Goal: Complete application form: Complete application form

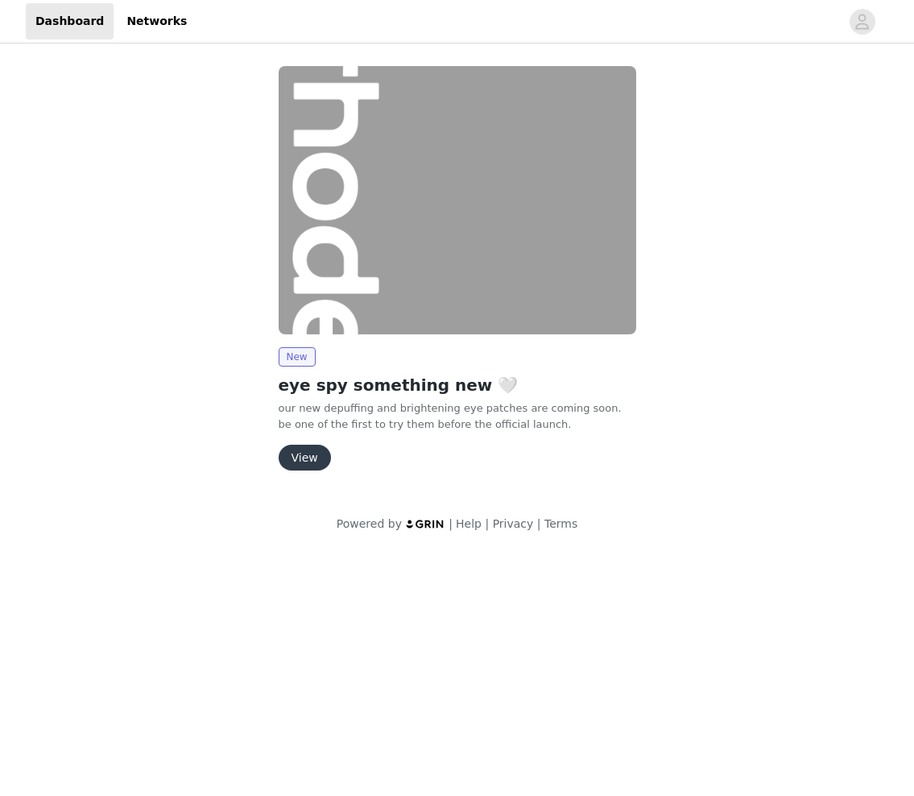
click at [306, 454] on button "View" at bounding box center [305, 458] width 52 height 26
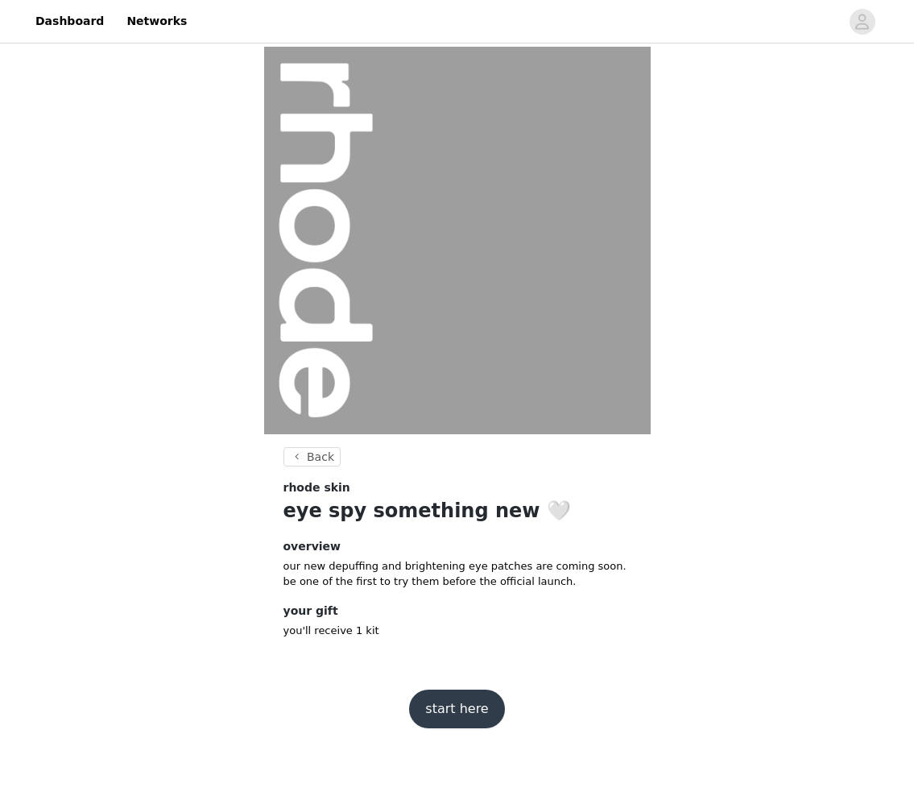
click at [469, 702] on button "start here" at bounding box center [456, 709] width 95 height 39
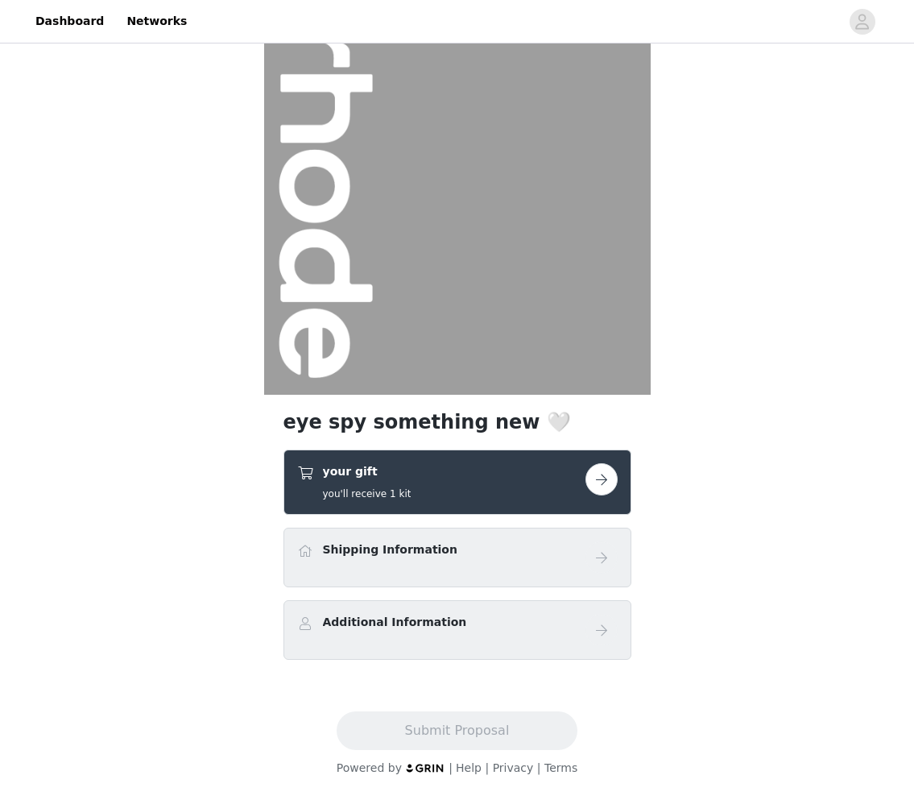
scroll to position [39, 0]
click at [603, 480] on button "button" at bounding box center [602, 479] width 32 height 32
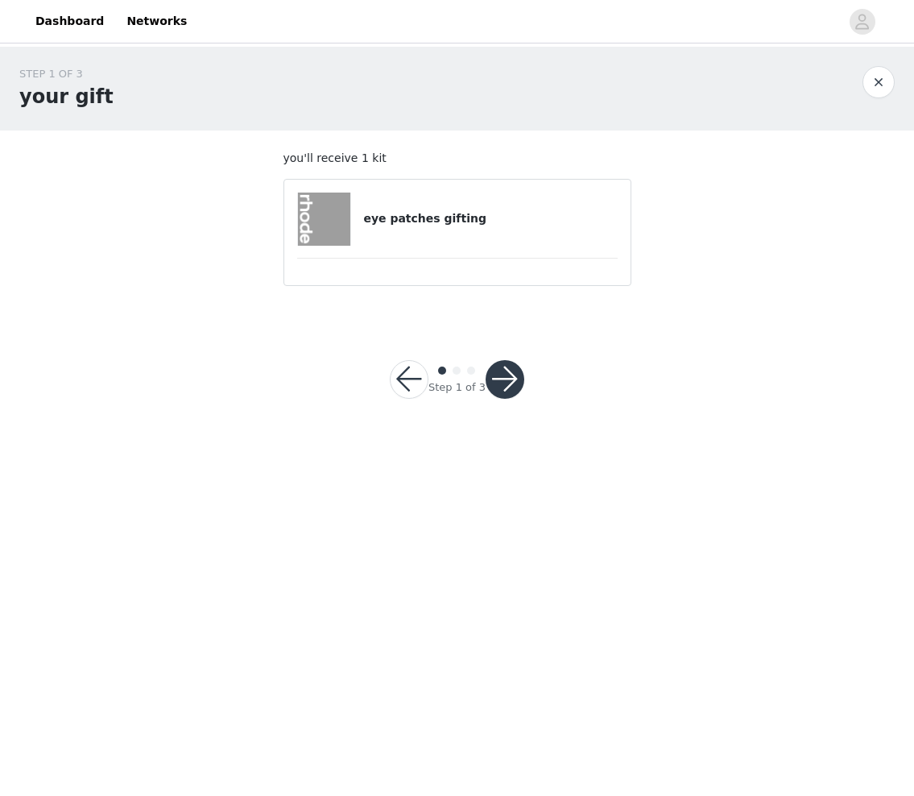
click at [429, 232] on div "eye patches gifting" at bounding box center [457, 219] width 321 height 53
click at [434, 207] on div "eye patches gifting" at bounding box center [457, 219] width 321 height 53
click at [508, 376] on button "button" at bounding box center [505, 379] width 39 height 39
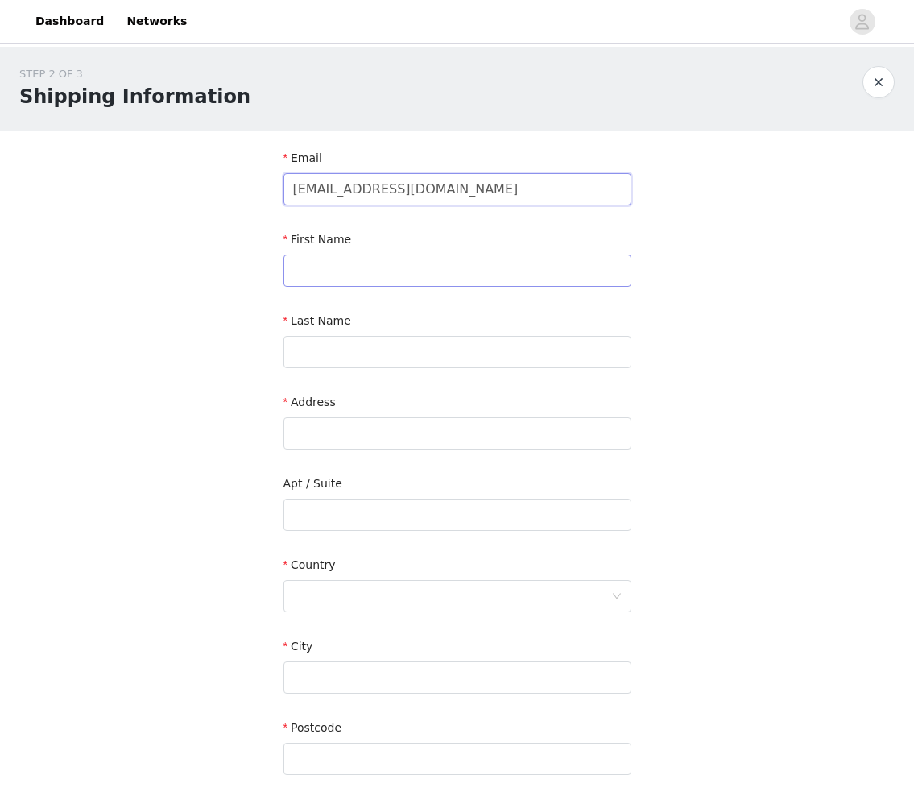
type input "taylorkingdon@live.ca"
type input "Taylor"
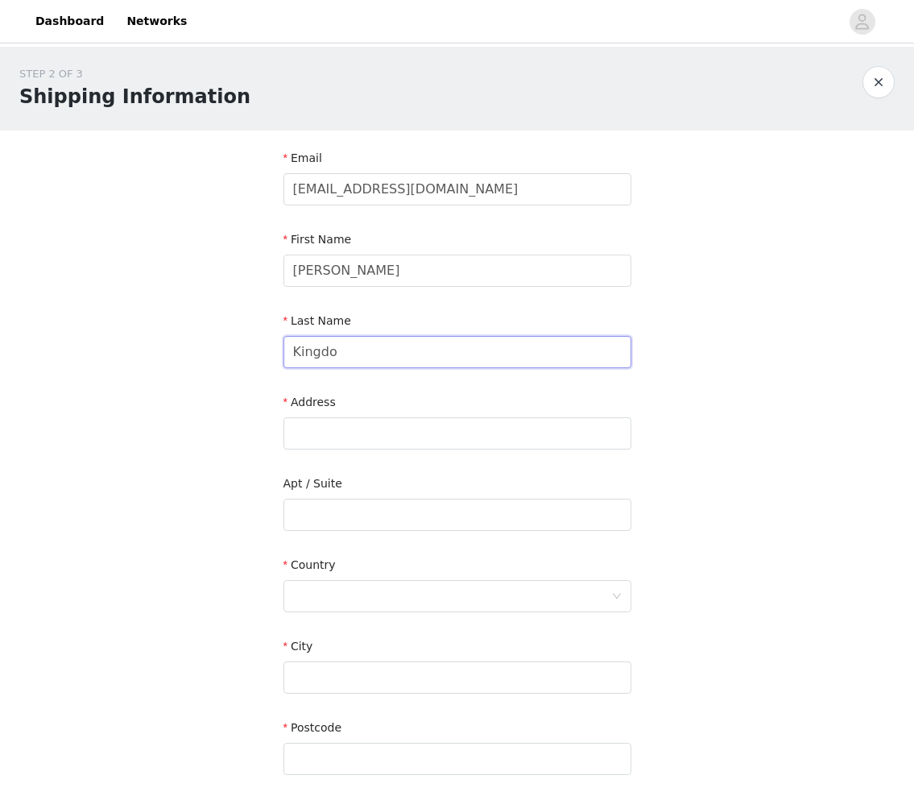
type input "Kingdon"
type input "3523 Braemore Pl"
type input "Burlington"
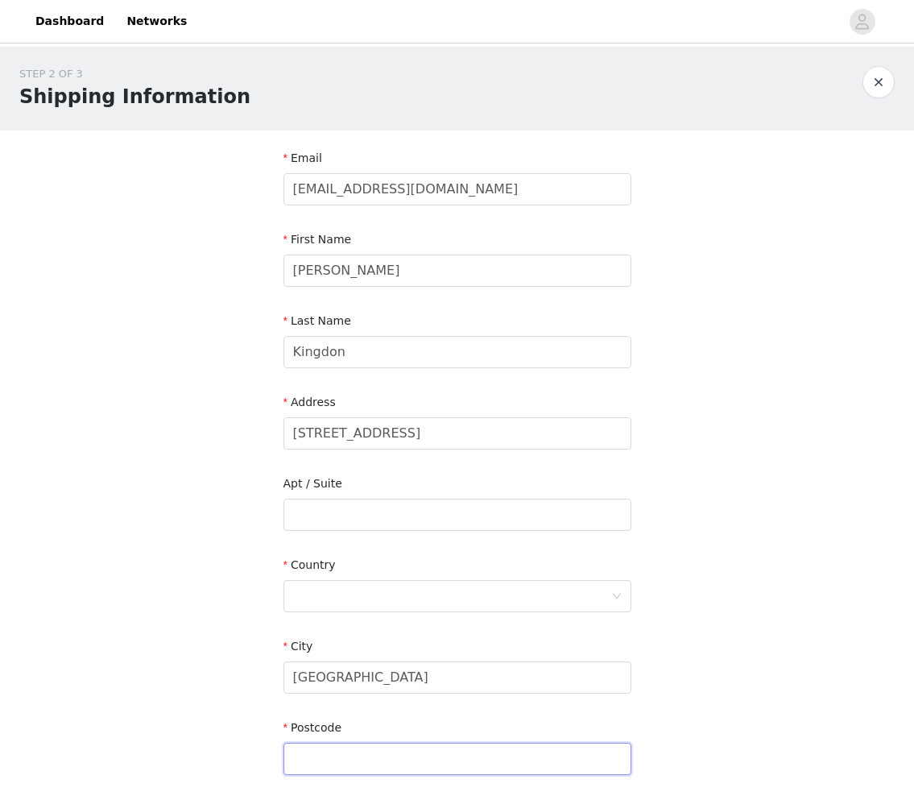
type input "L7N 2N1"
click at [646, 382] on section "Email taylorkingdon@live.ca First Name Taylor Last Name Kingdon Address 3523 Br…" at bounding box center [457, 516] width 387 height 771
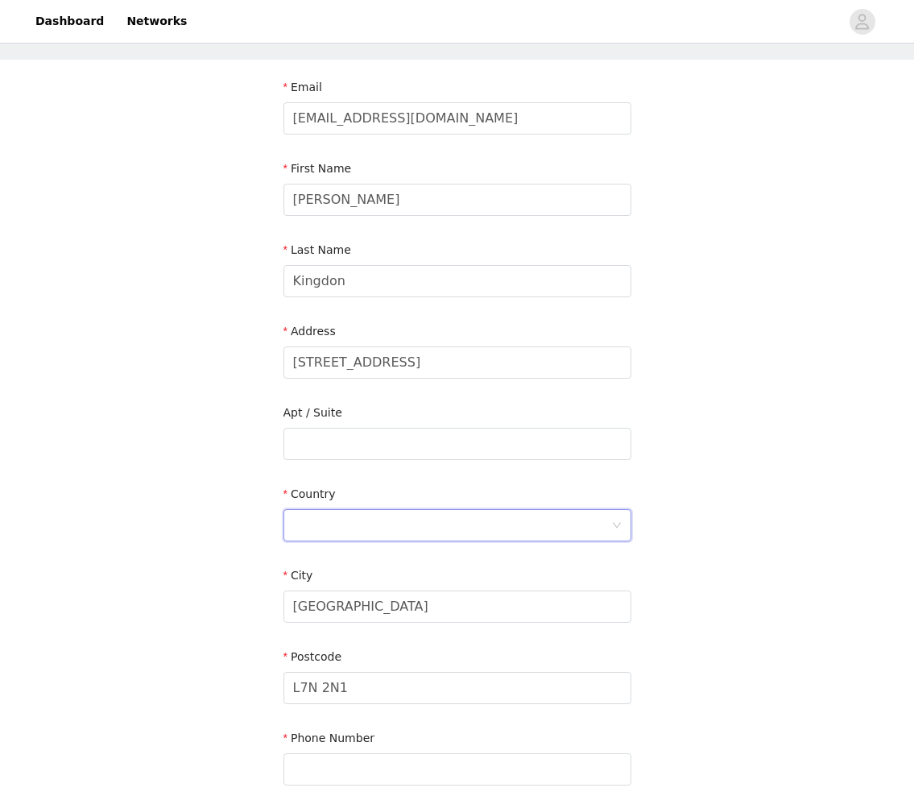
click at [548, 520] on div at bounding box center [452, 525] width 318 height 31
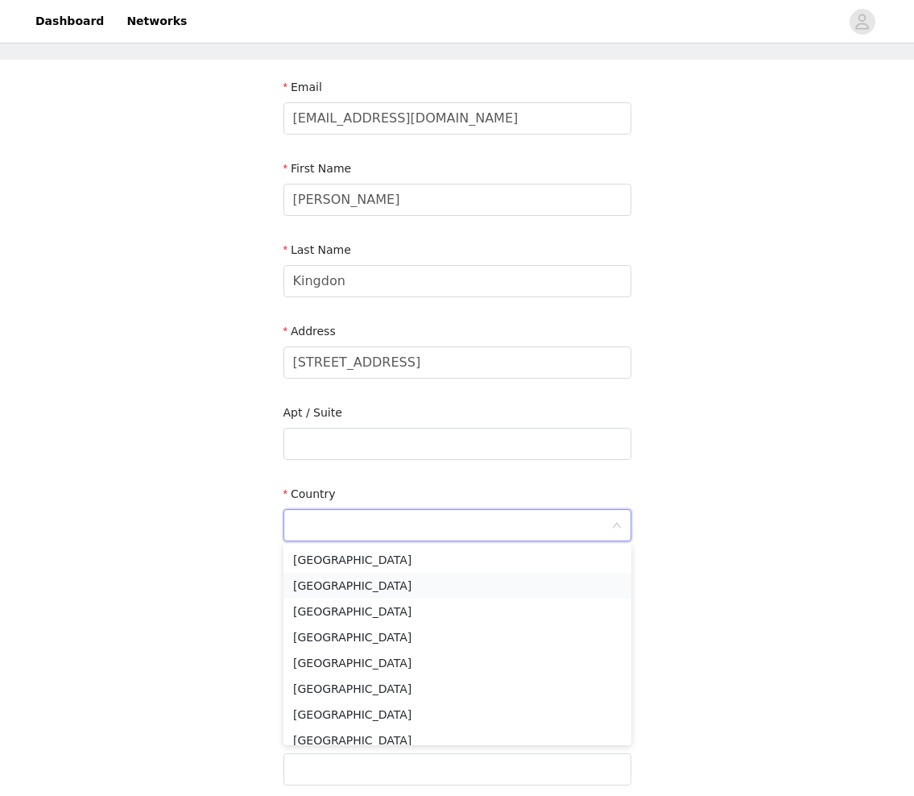
click at [508, 580] on li "Canada" at bounding box center [458, 586] width 348 height 26
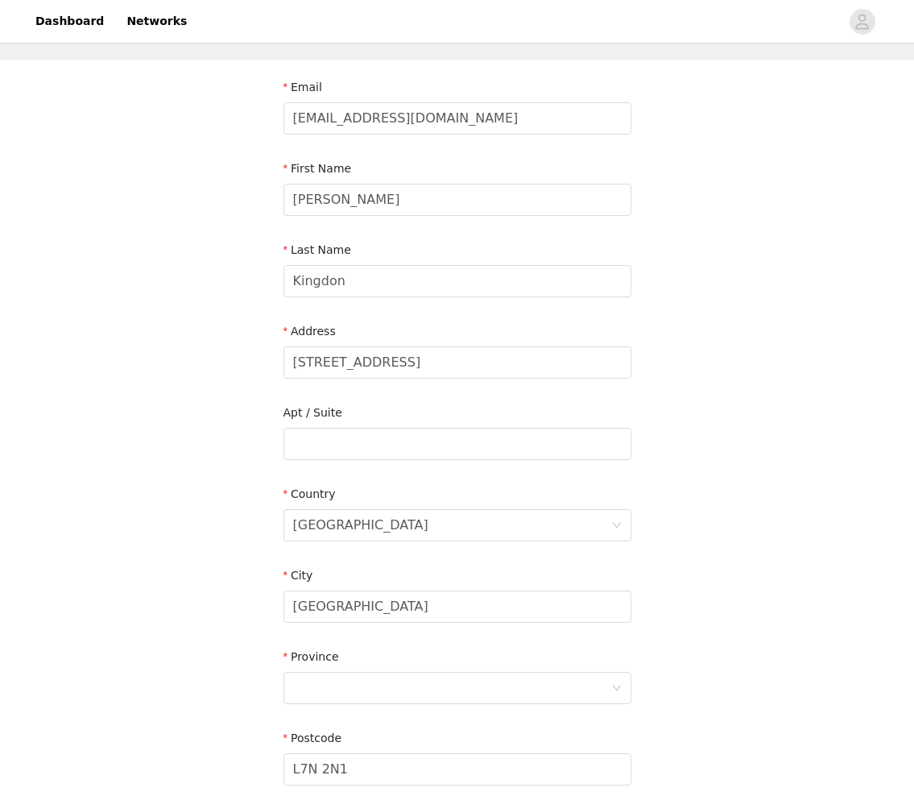
click at [714, 469] on div "STEP 2 OF 3 Shipping Information Email taylorkingdon@live.ca First Name Taylor …" at bounding box center [457, 444] width 914 height 936
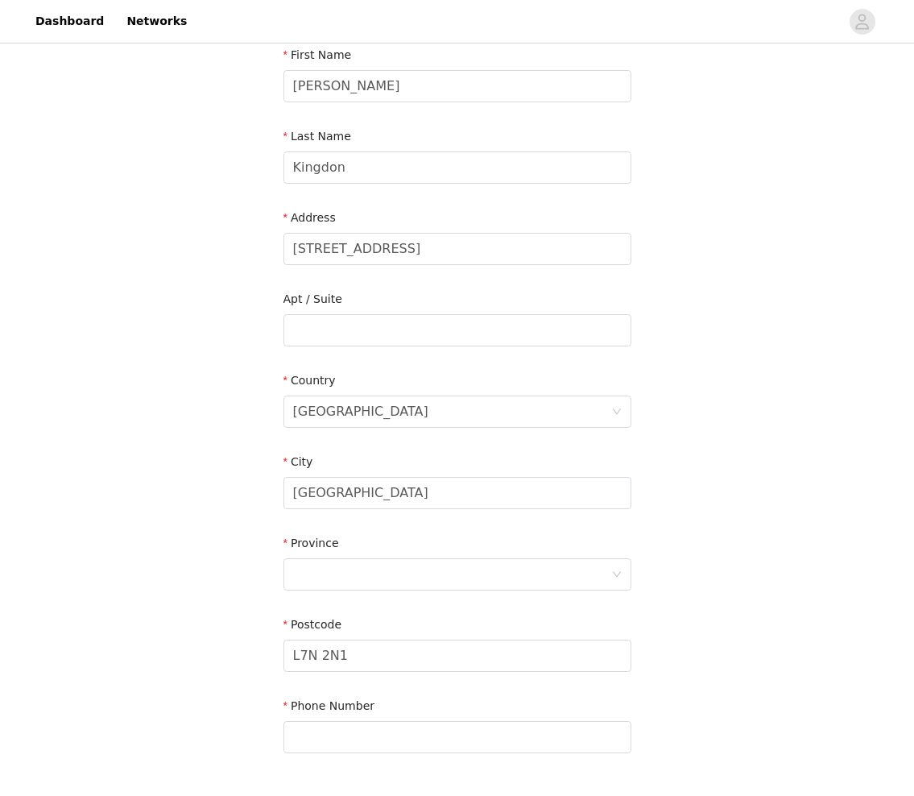
scroll to position [210, 0]
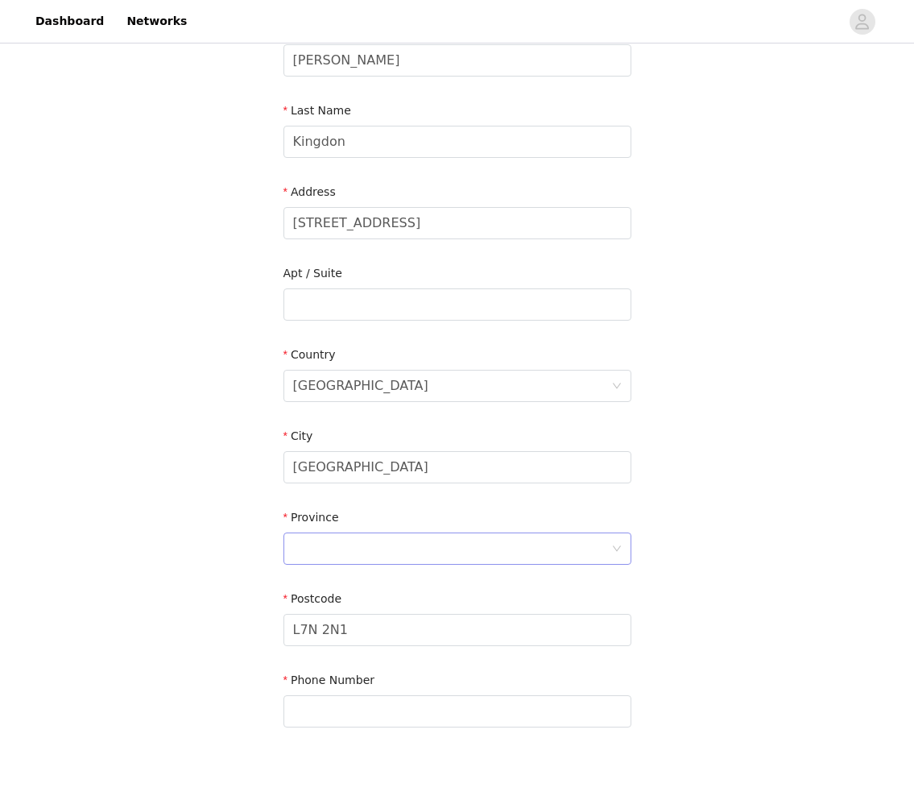
click at [617, 539] on div at bounding box center [458, 549] width 348 height 32
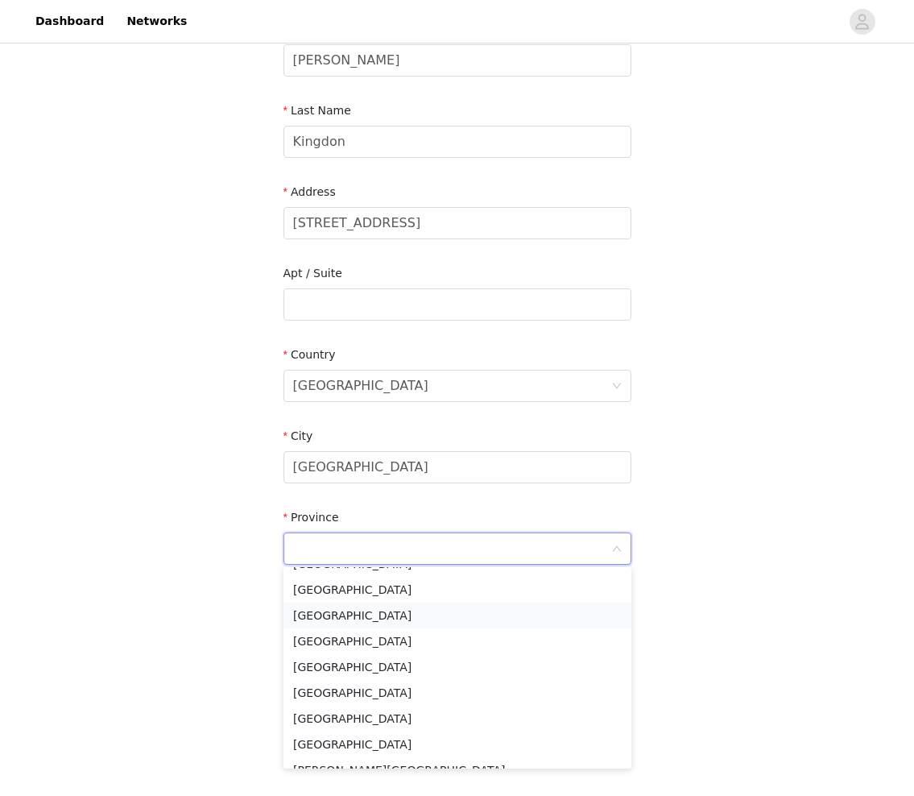
scroll to position [78, 0]
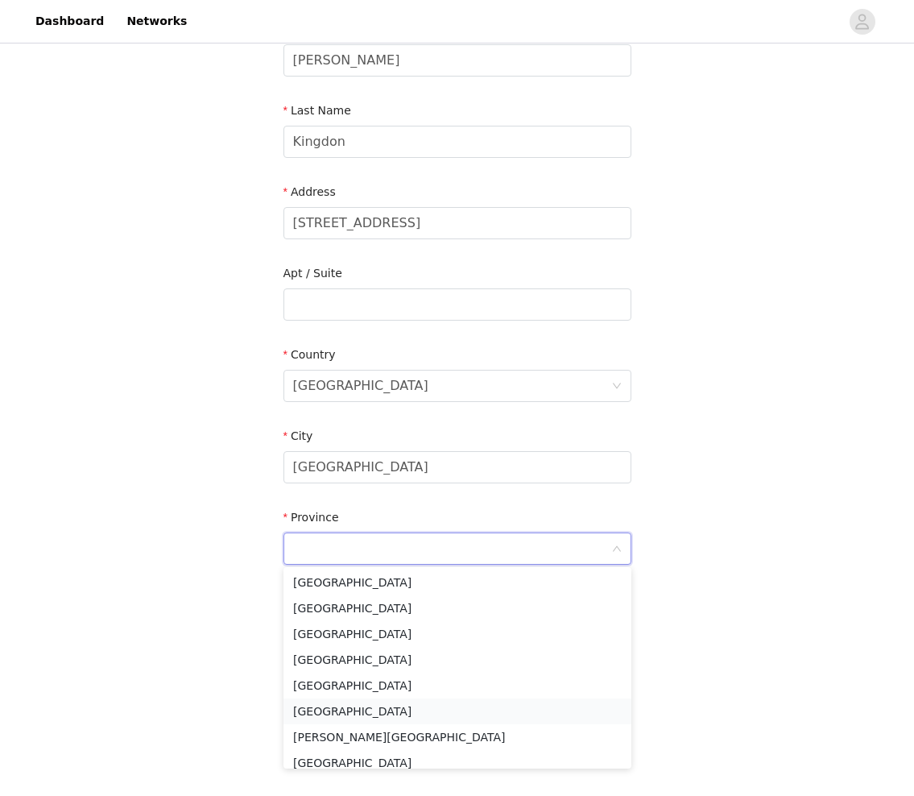
click at [438, 714] on li "Ontario" at bounding box center [458, 712] width 348 height 26
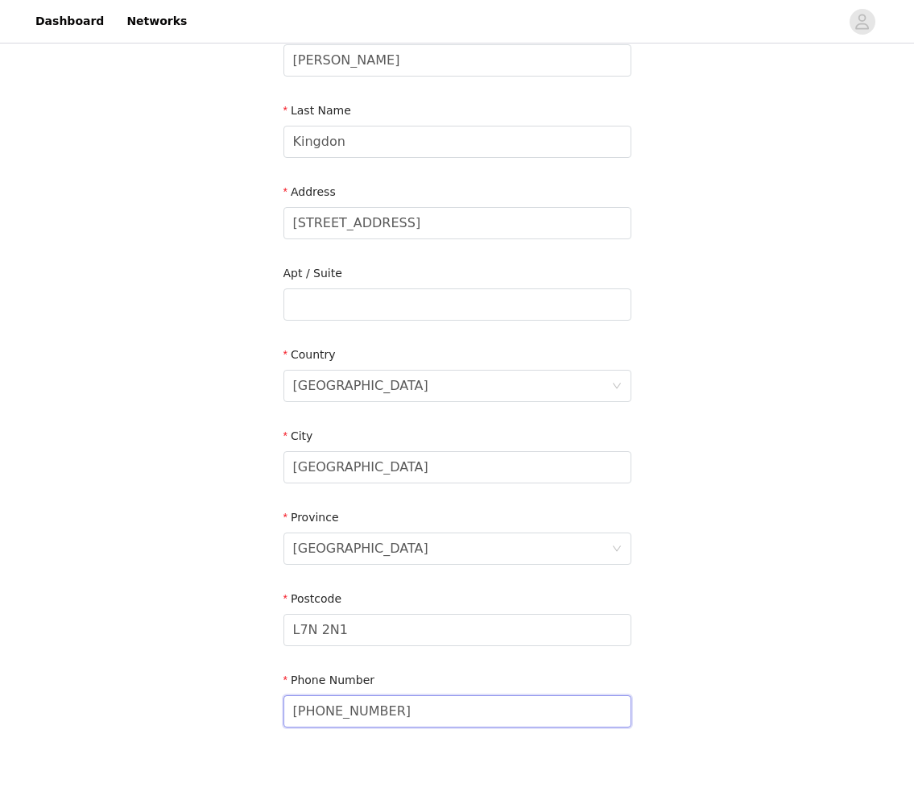
type input "905 875 9529"
click at [723, 551] on div "STEP 2 OF 3 Shipping Information Email taylorkingdon@live.ca First Name Taylor …" at bounding box center [457, 304] width 914 height 936
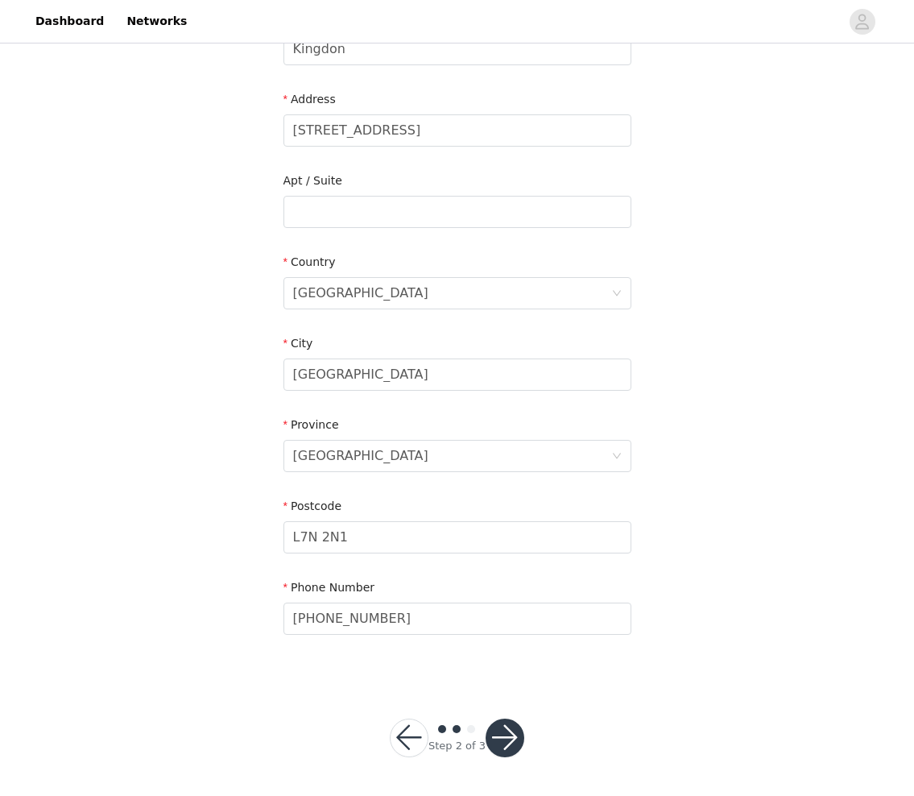
scroll to position [302, 0]
click at [495, 748] on button "button" at bounding box center [505, 738] width 39 height 39
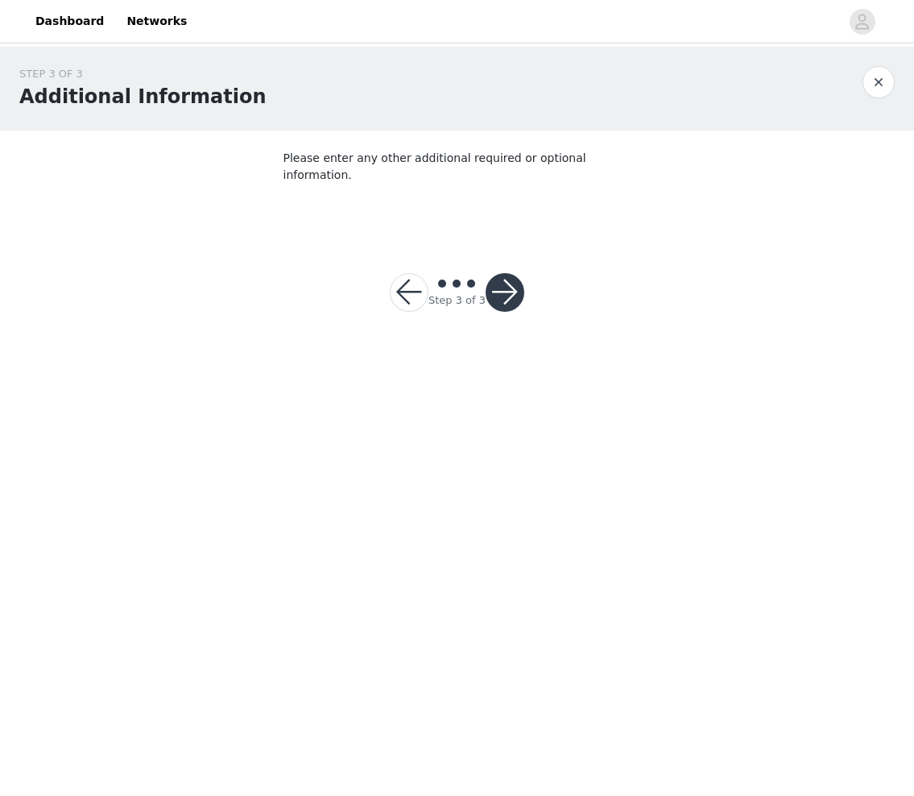
click at [513, 276] on button "button" at bounding box center [505, 292] width 39 height 39
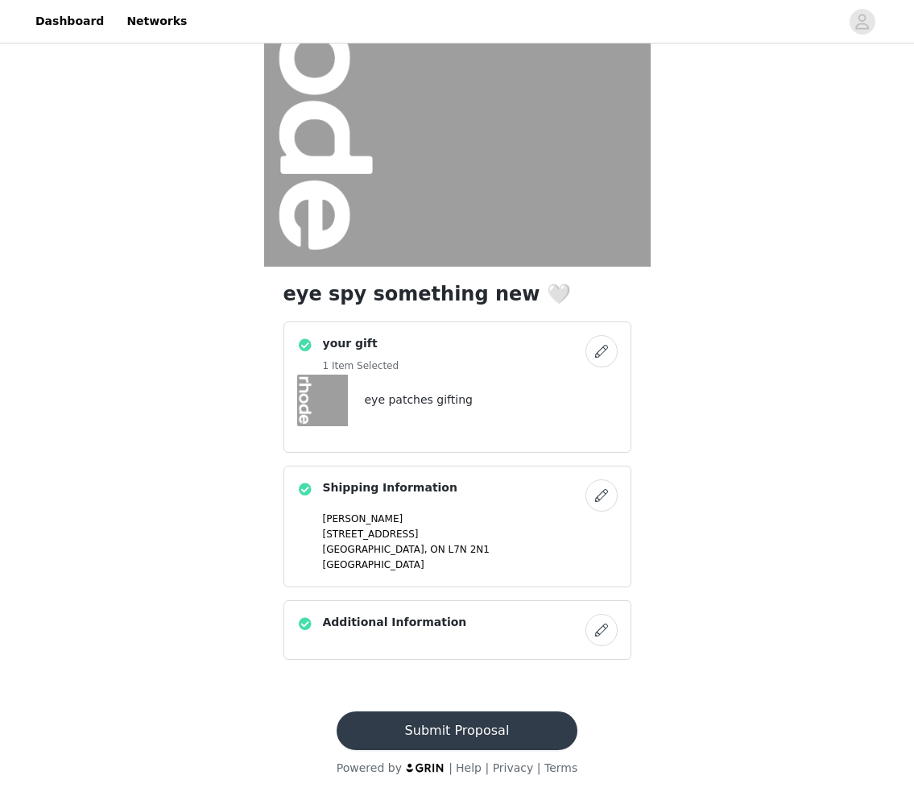
scroll to position [168, 0]
click at [452, 736] on button "Submit Proposal" at bounding box center [457, 730] width 241 height 39
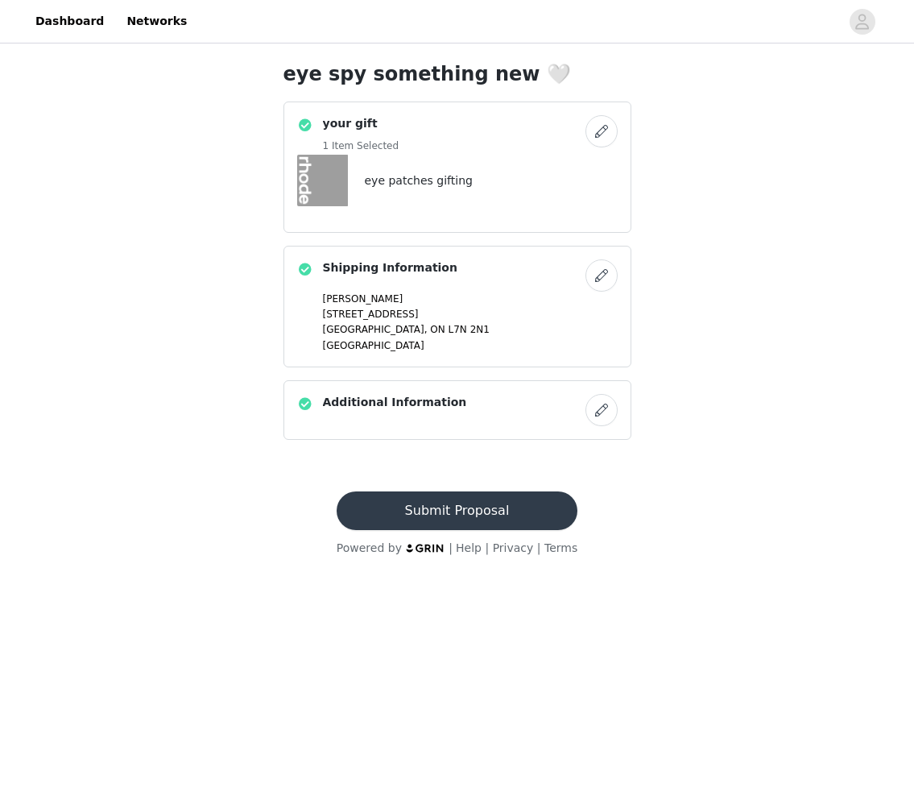
scroll to position [0, 0]
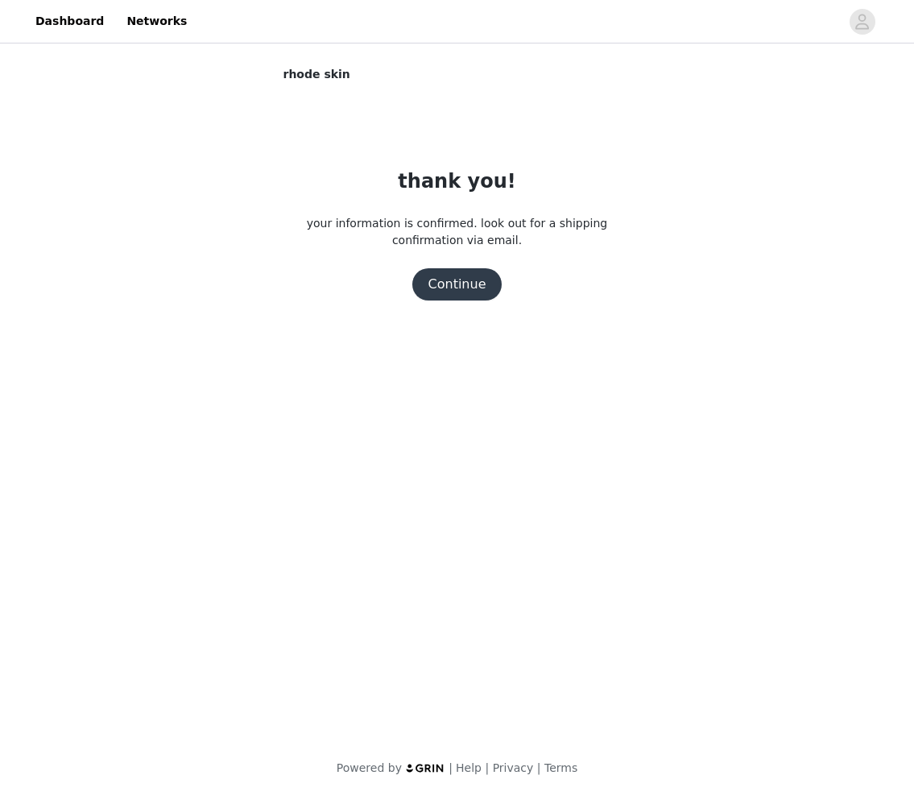
click at [480, 285] on button "Continue" at bounding box center [458, 284] width 90 height 32
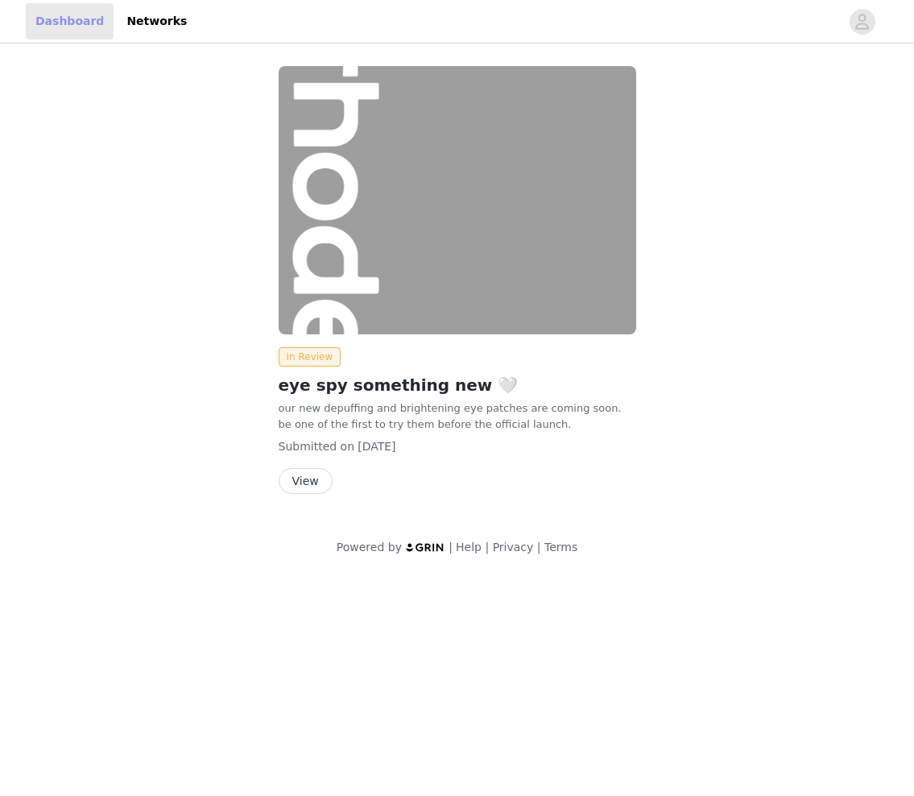
click at [58, 14] on link "Dashboard" at bounding box center [70, 21] width 88 height 36
click at [128, 23] on link "Networks" at bounding box center [157, 21] width 80 height 36
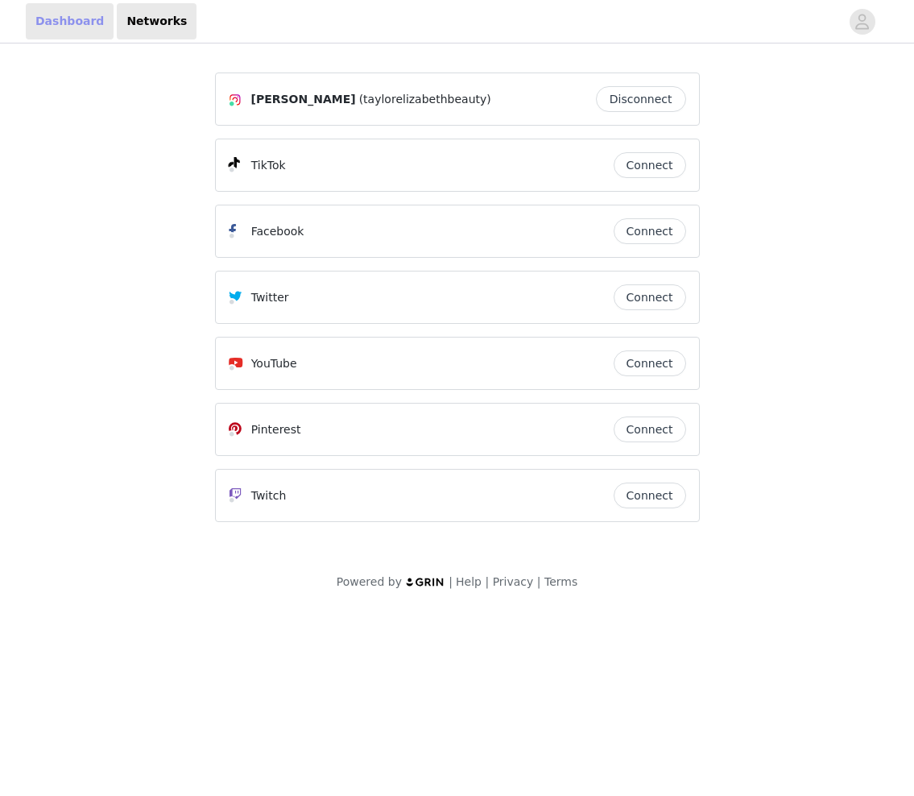
click at [56, 18] on link "Dashboard" at bounding box center [70, 21] width 88 height 36
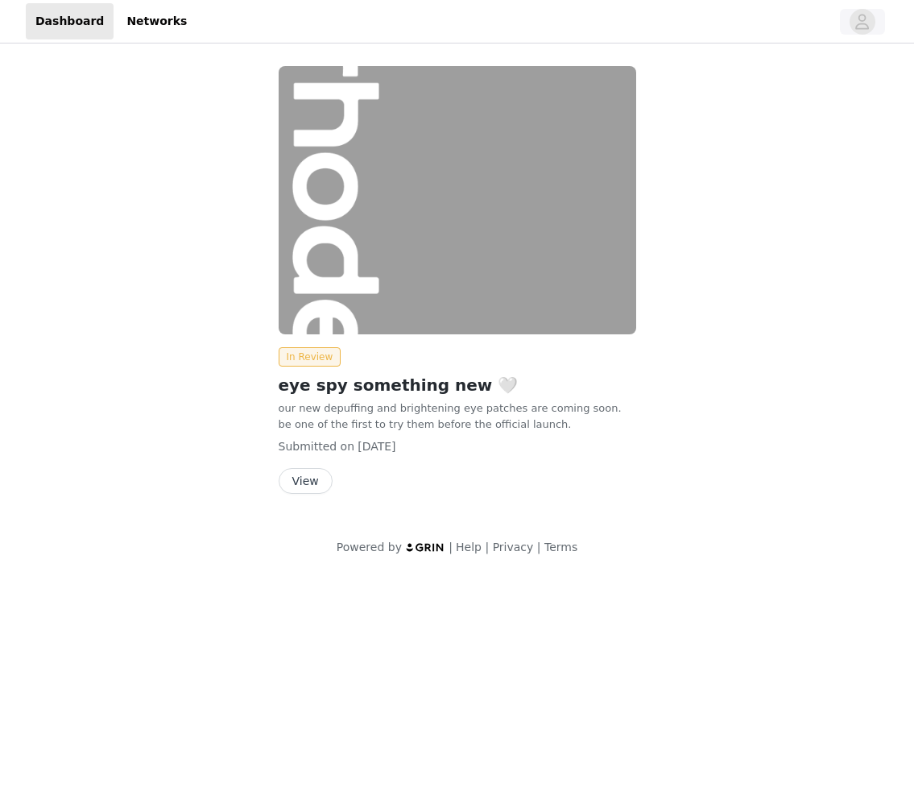
click at [864, 27] on icon "avatar" at bounding box center [862, 22] width 15 height 26
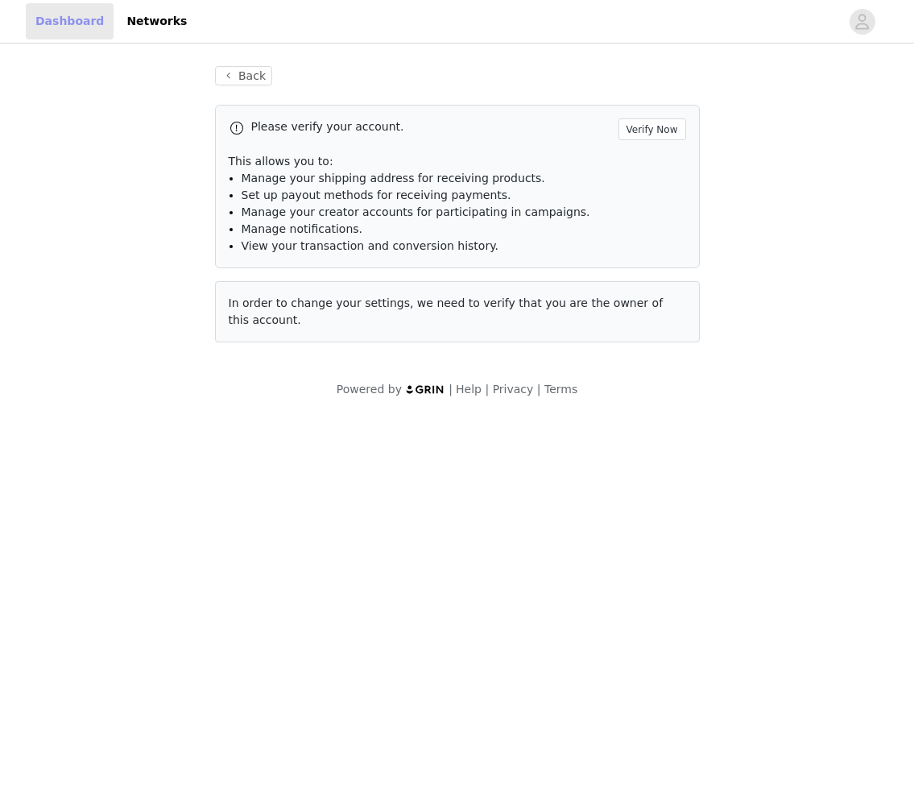
click at [69, 26] on link "Dashboard" at bounding box center [70, 21] width 88 height 36
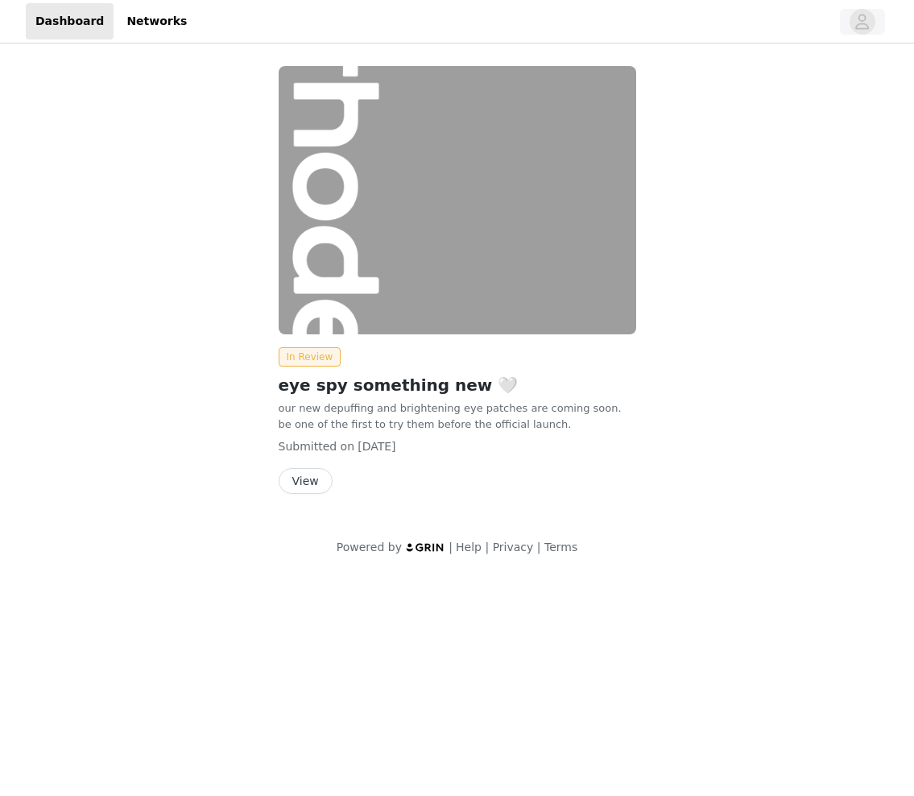
click at [865, 31] on icon "avatar" at bounding box center [862, 22] width 15 height 26
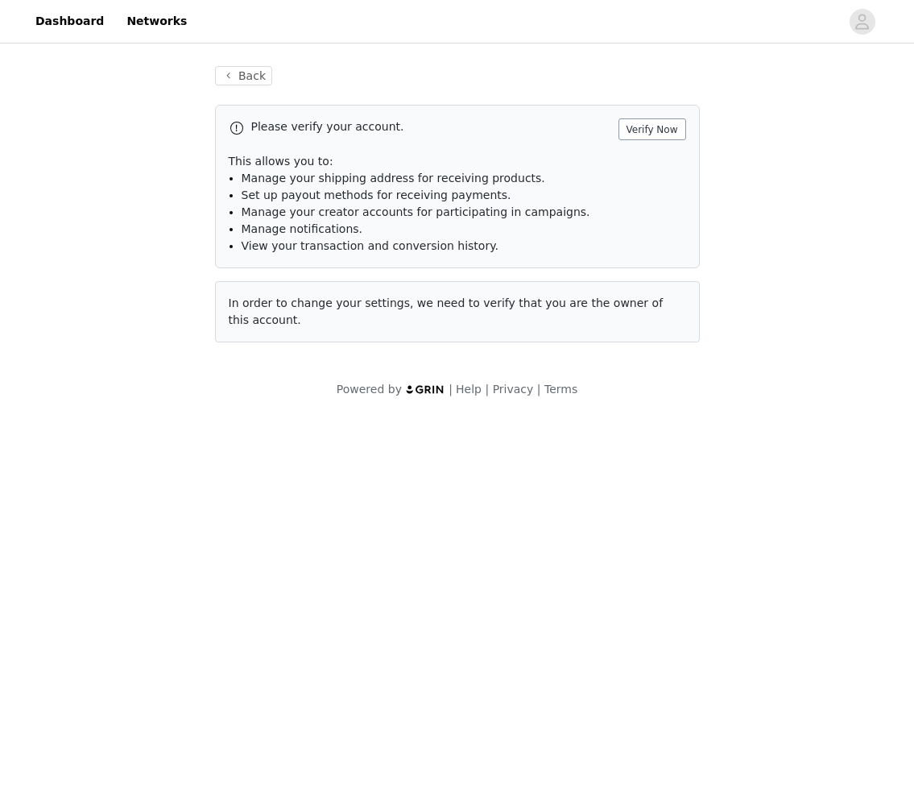
click at [665, 123] on button "Verify Now" at bounding box center [653, 129] width 68 height 22
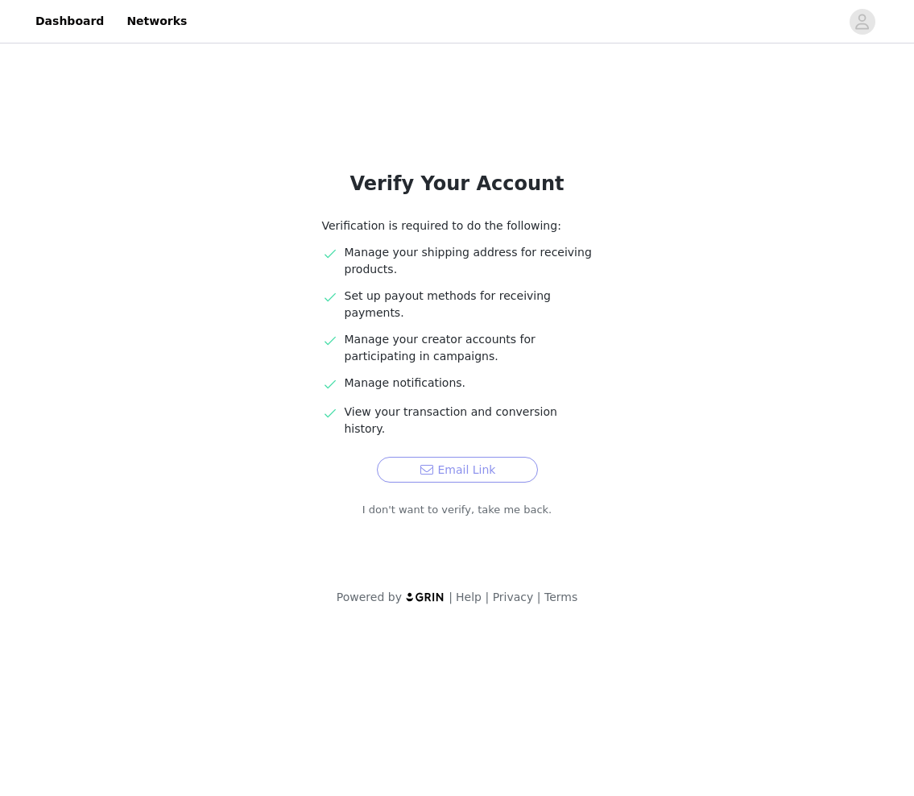
click at [485, 457] on button "Email Link" at bounding box center [457, 470] width 161 height 26
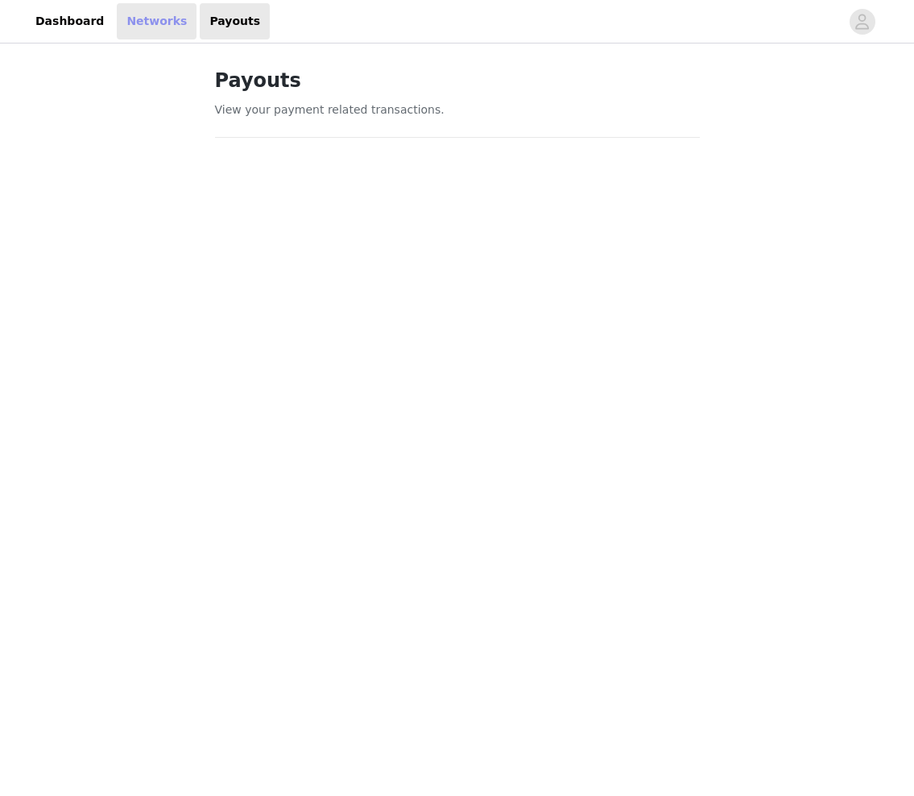
click at [136, 21] on link "Networks" at bounding box center [157, 21] width 80 height 36
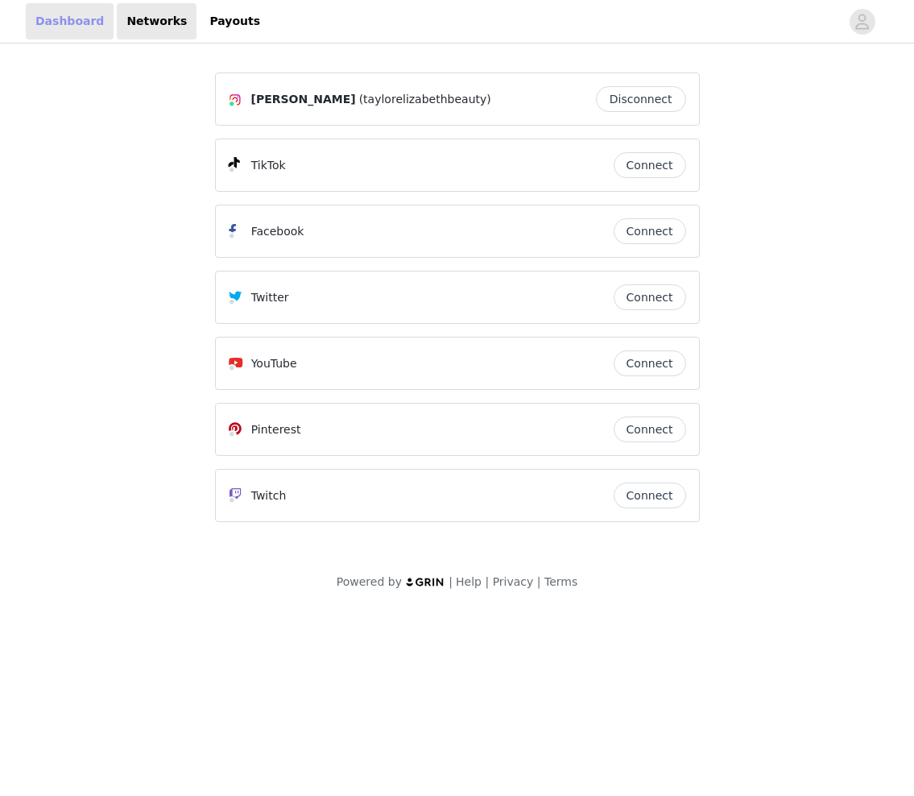
click at [71, 20] on link "Dashboard" at bounding box center [70, 21] width 88 height 36
